Goal: Information Seeking & Learning: Learn about a topic

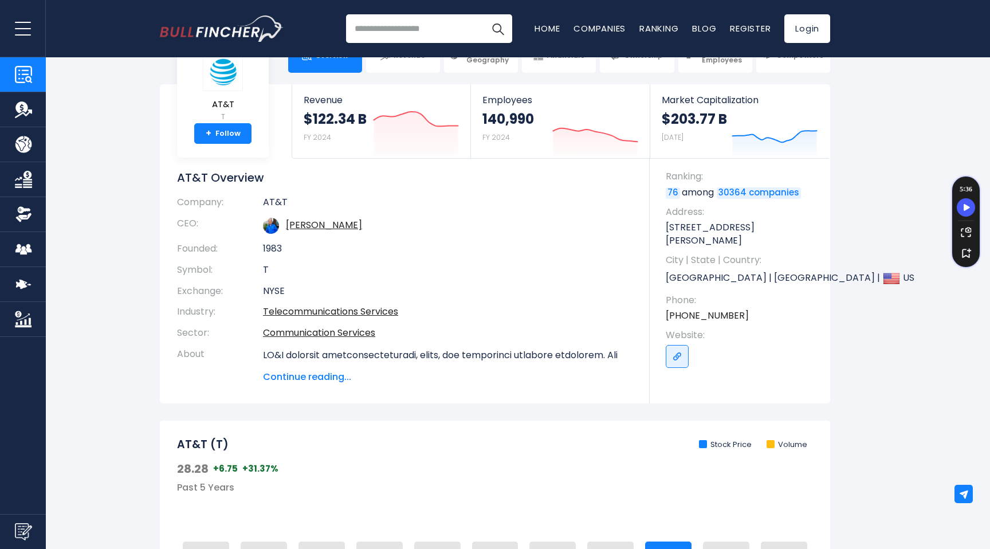
scroll to position [38, 0]
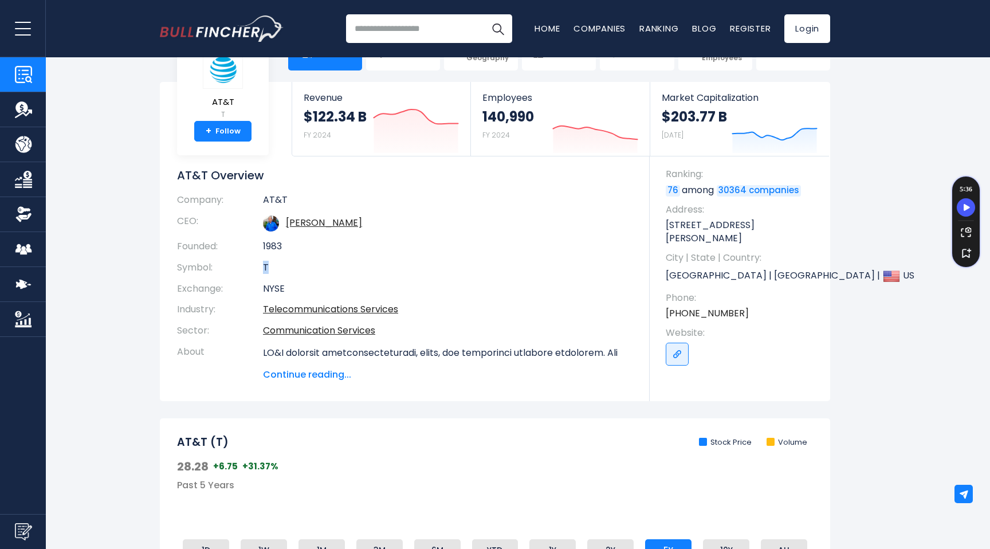
drag, startPoint x: 265, startPoint y: 264, endPoint x: 284, endPoint y: 264, distance: 19.5
click at [284, 264] on td "T" at bounding box center [448, 267] width 370 height 21
click at [429, 288] on td "NYSE" at bounding box center [448, 288] width 370 height 21
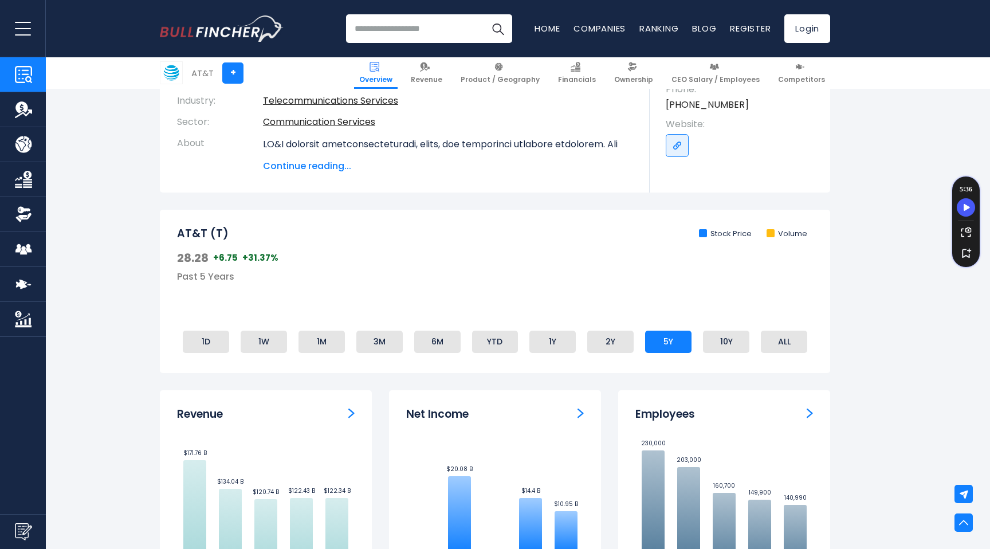
scroll to position [253, 0]
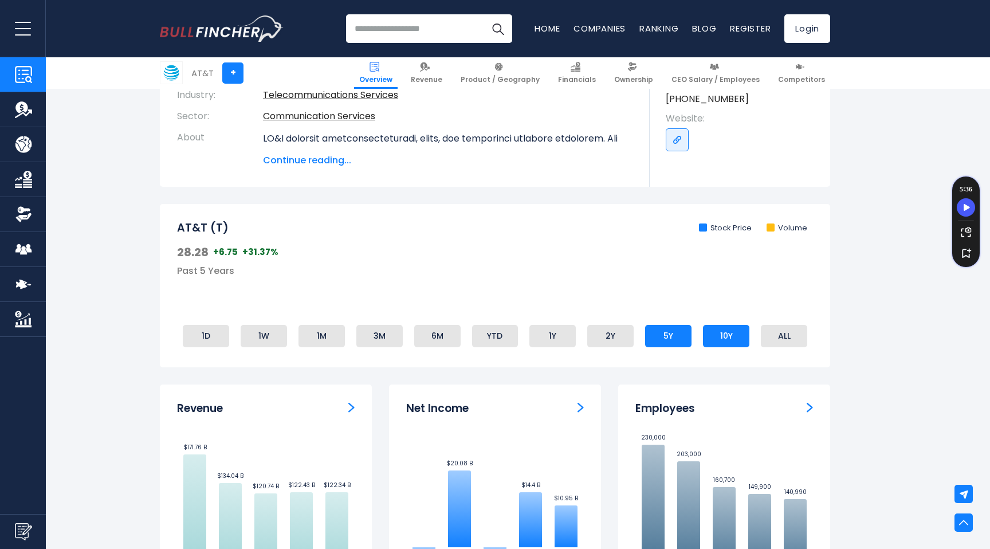
click at [713, 333] on li "10Y" at bounding box center [726, 336] width 46 height 22
click at [628, 337] on li "2Y" at bounding box center [610, 336] width 46 height 22
click at [504, 342] on li "YTD" at bounding box center [495, 336] width 46 height 22
click at [209, 347] on ul "1D 1W 1M 3M 6M YTD 1Y 2Y 5Y 10Y ALL" at bounding box center [495, 335] width 636 height 27
click at [209, 331] on li "1D" at bounding box center [206, 336] width 46 height 22
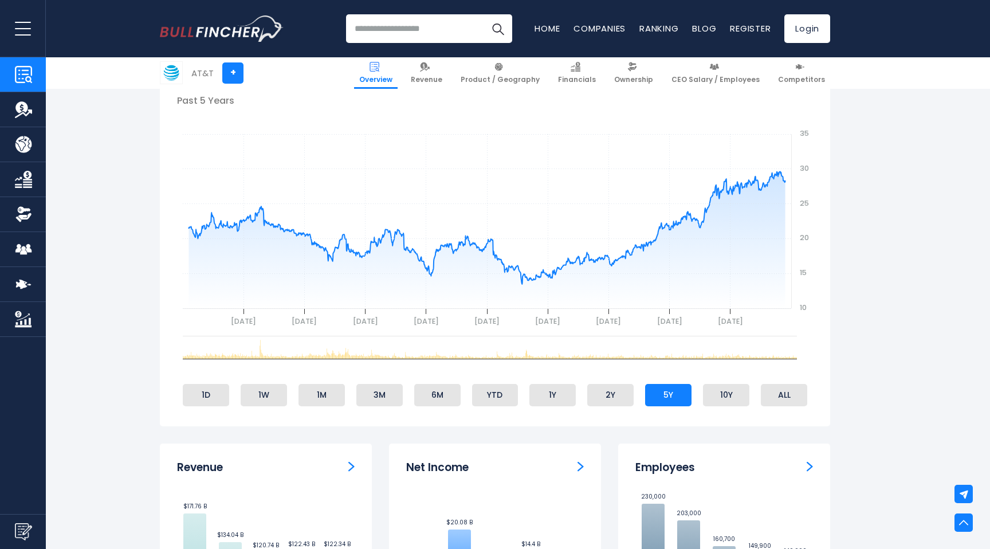
scroll to position [491, 0]
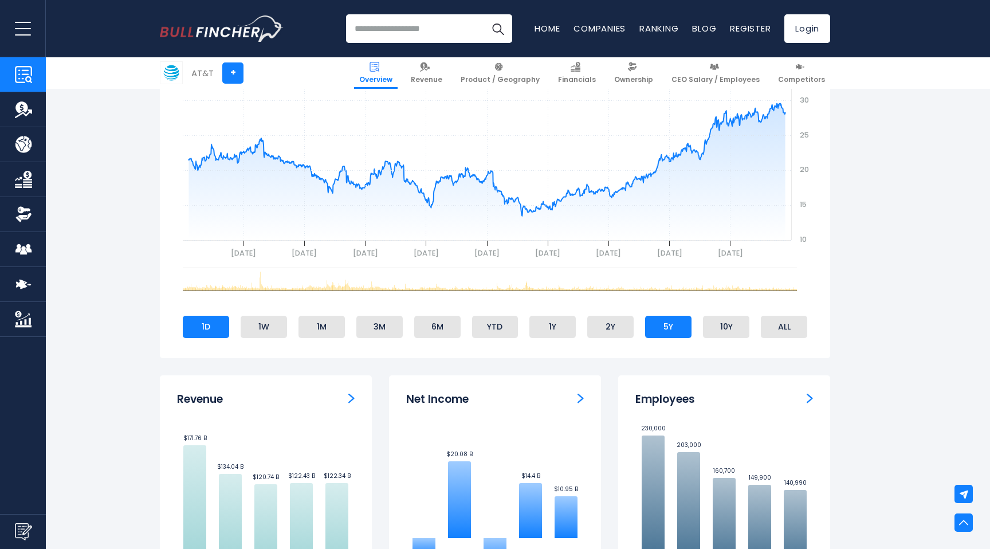
click at [199, 324] on li "1D" at bounding box center [206, 327] width 46 height 22
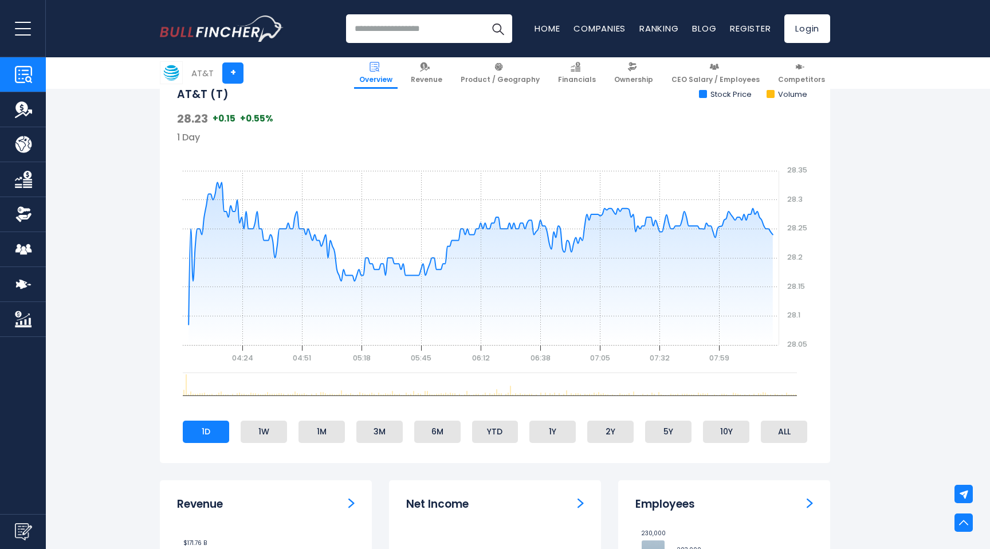
scroll to position [375, 0]
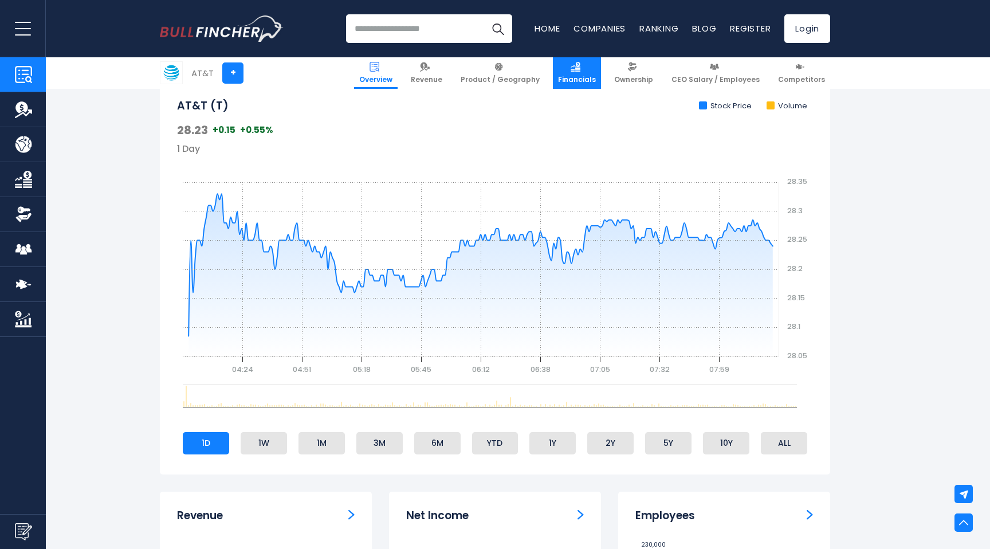
click at [579, 70] on link "Financials" at bounding box center [577, 73] width 48 height 32
click at [585, 77] on span "Financials" at bounding box center [577, 79] width 38 height 9
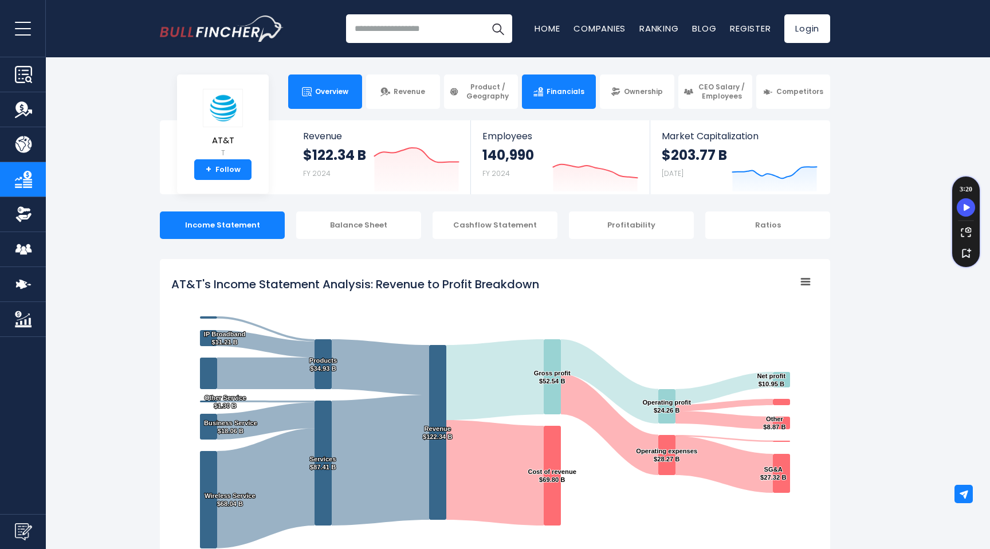
click at [317, 99] on link "Overview" at bounding box center [325, 91] width 74 height 34
click at [332, 95] on span "Overview" at bounding box center [331, 91] width 33 height 9
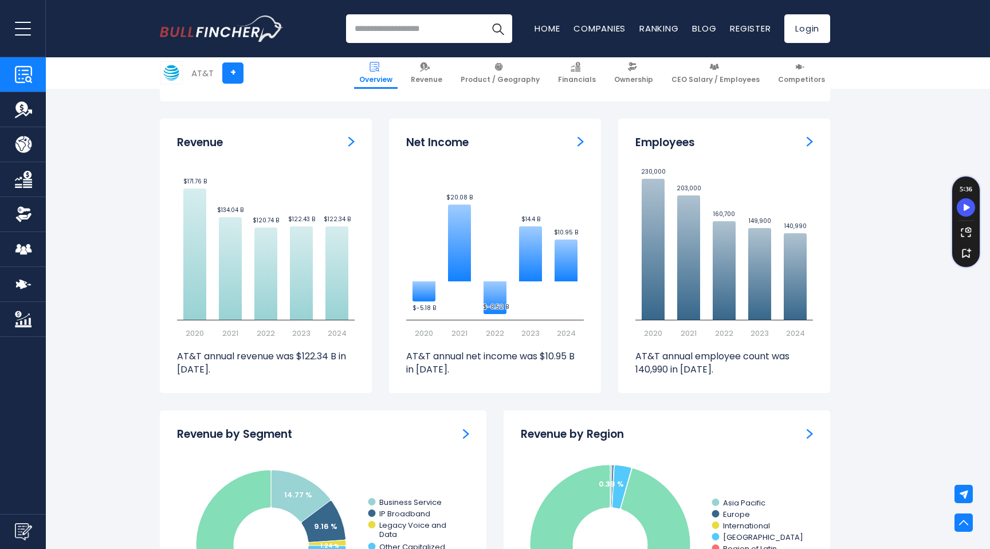
scroll to position [719, 0]
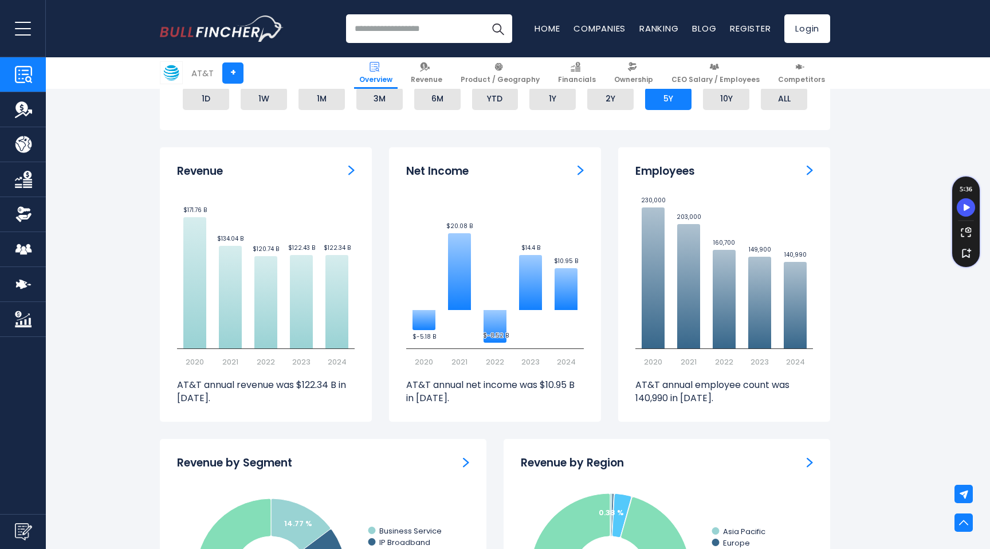
click at [422, 36] on input "search" at bounding box center [429, 28] width 166 height 29
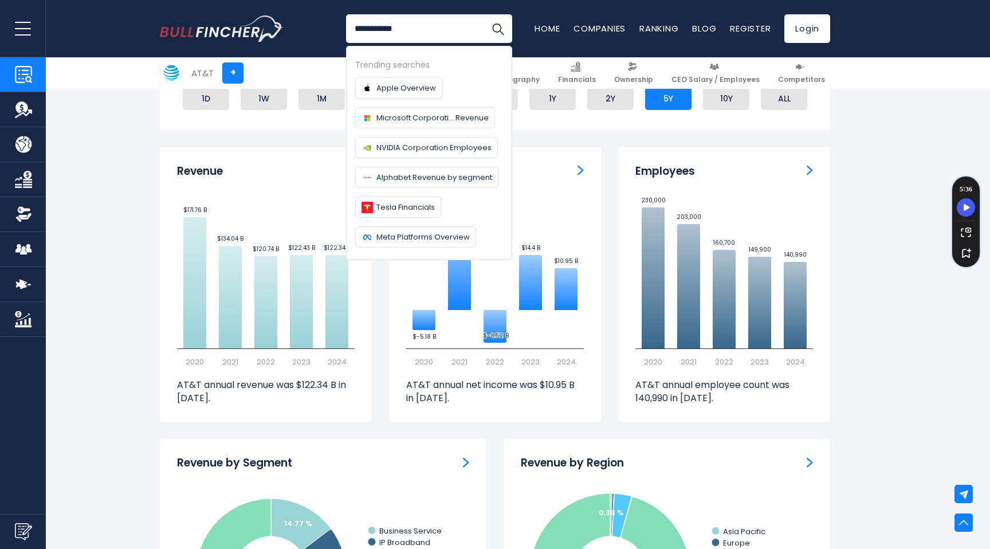
type input "**********"
click at [484, 14] on button "Search" at bounding box center [498, 28] width 29 height 29
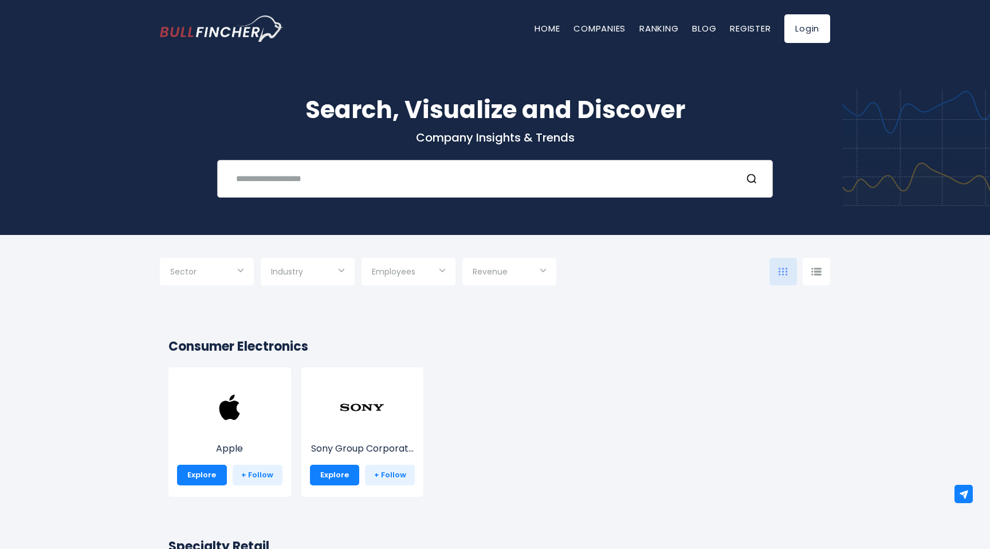
click at [411, 179] on input "text" at bounding box center [480, 178] width 503 height 21
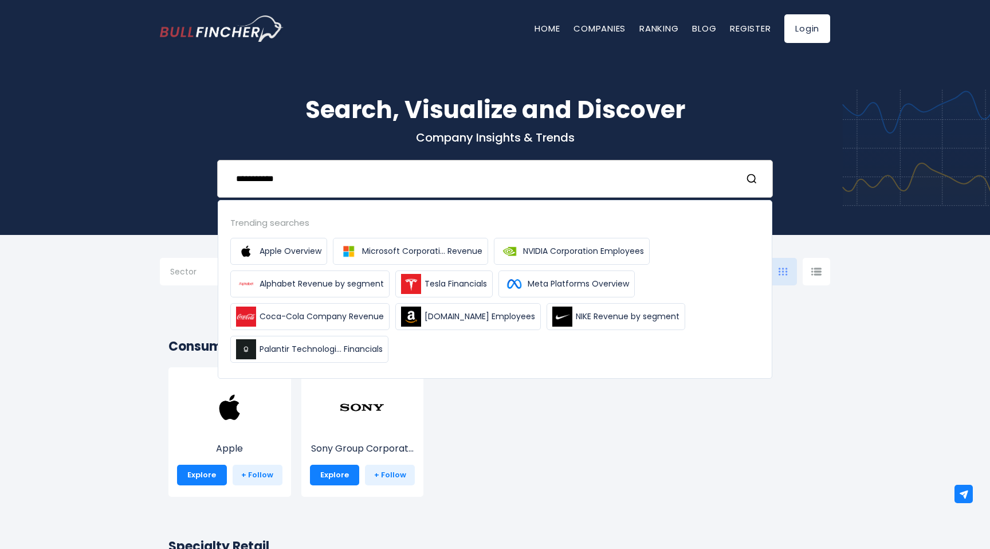
type input "**********"
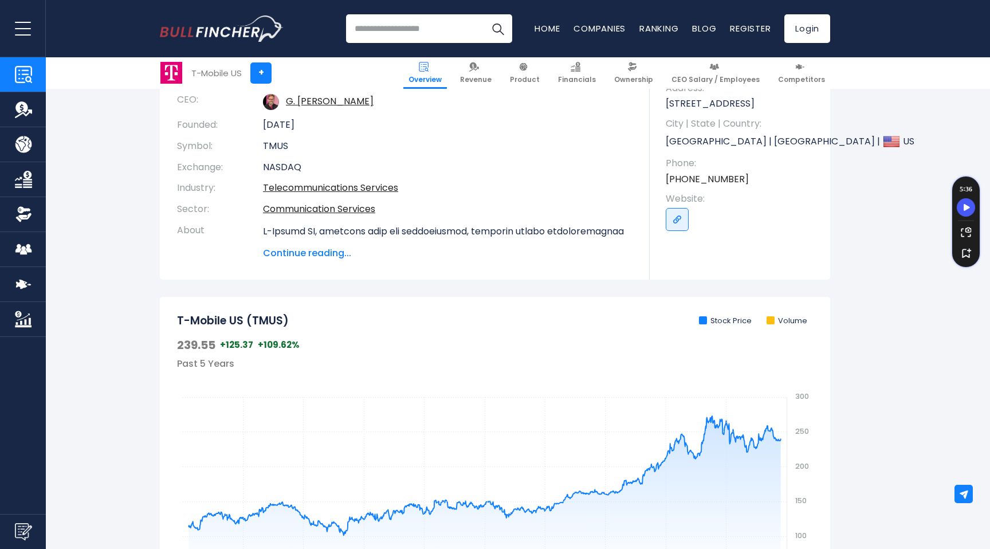
scroll to position [170, 0]
